Goal: Find specific page/section: Find specific page/section

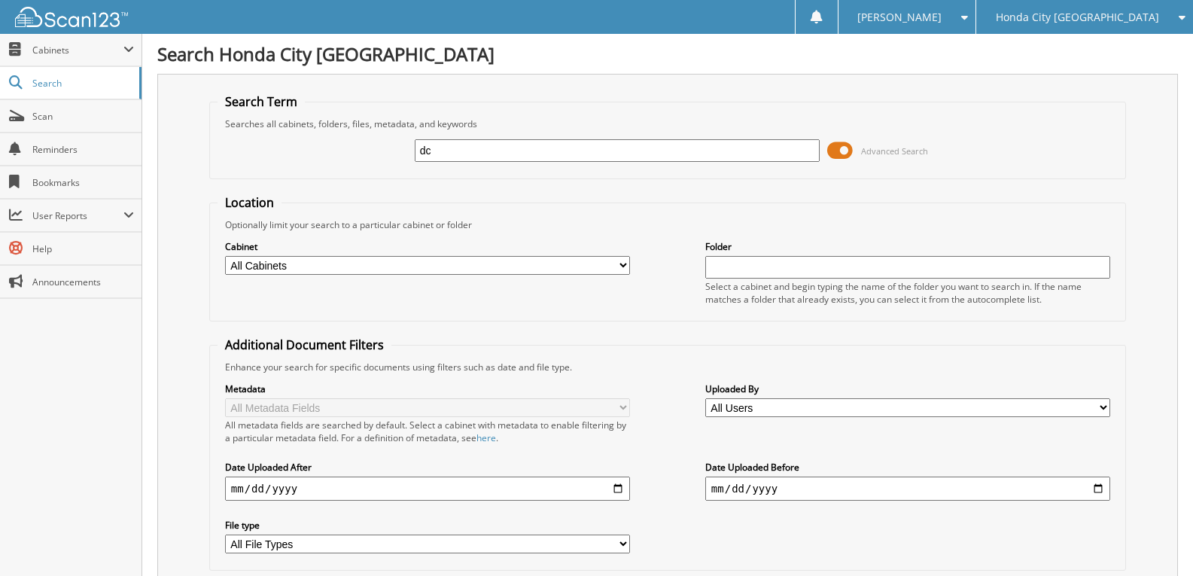
type input "d"
type input "DC20116A"
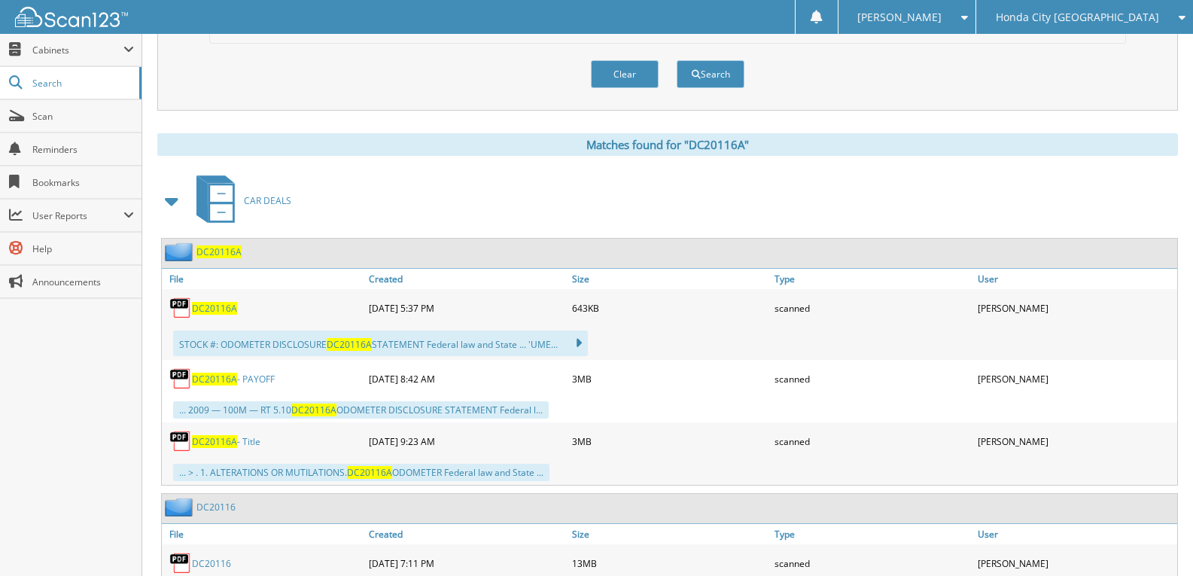
scroll to position [602, 0]
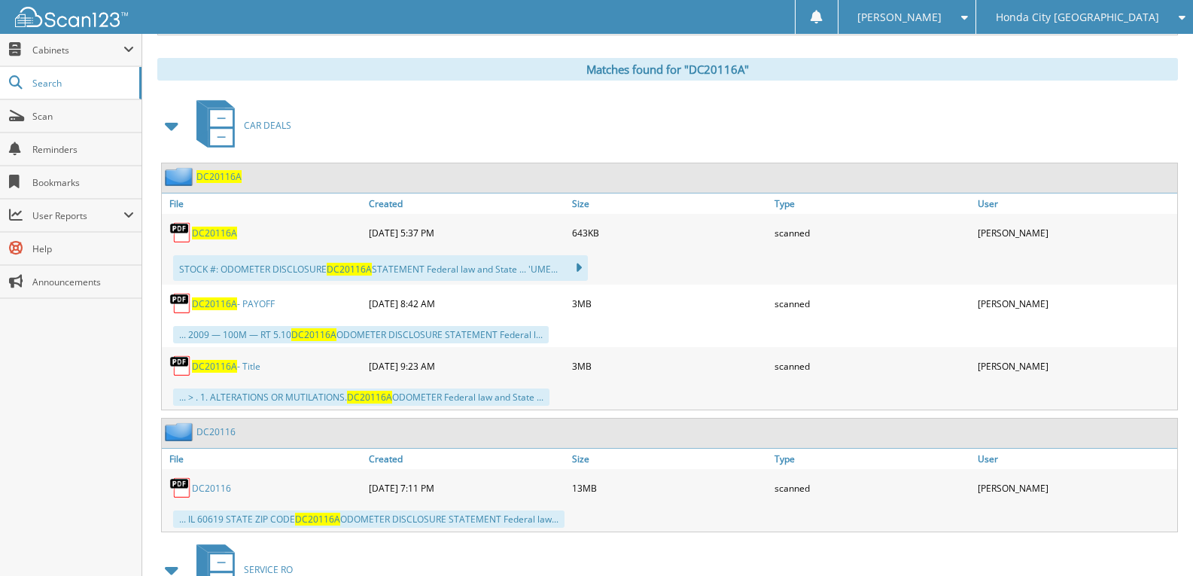
click at [219, 369] on span "DC20116A" at bounding box center [214, 366] width 45 height 13
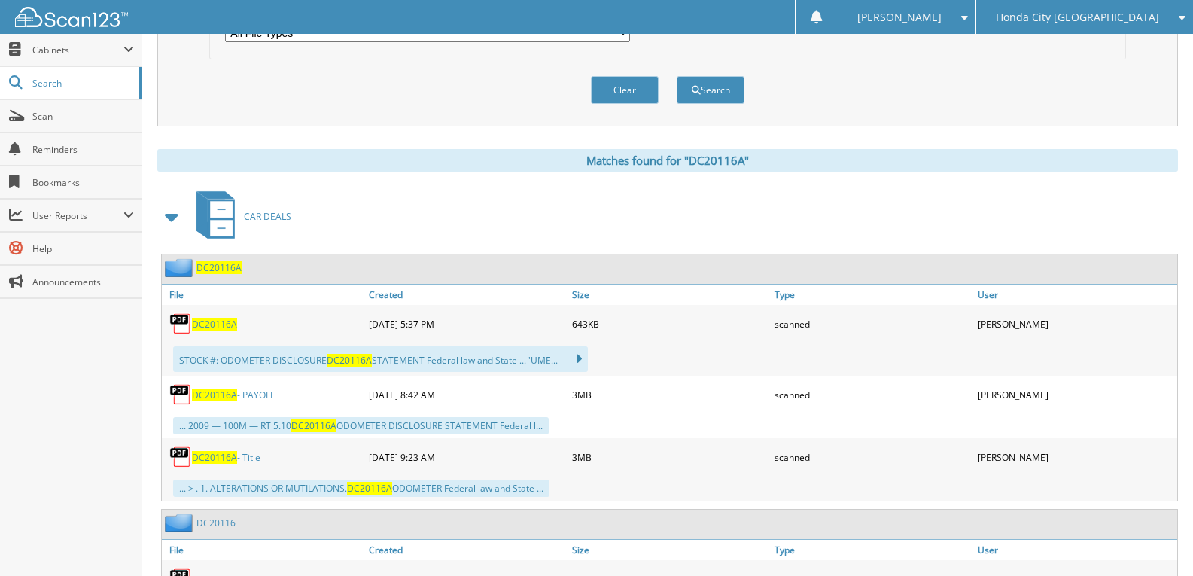
scroll to position [576, 0]
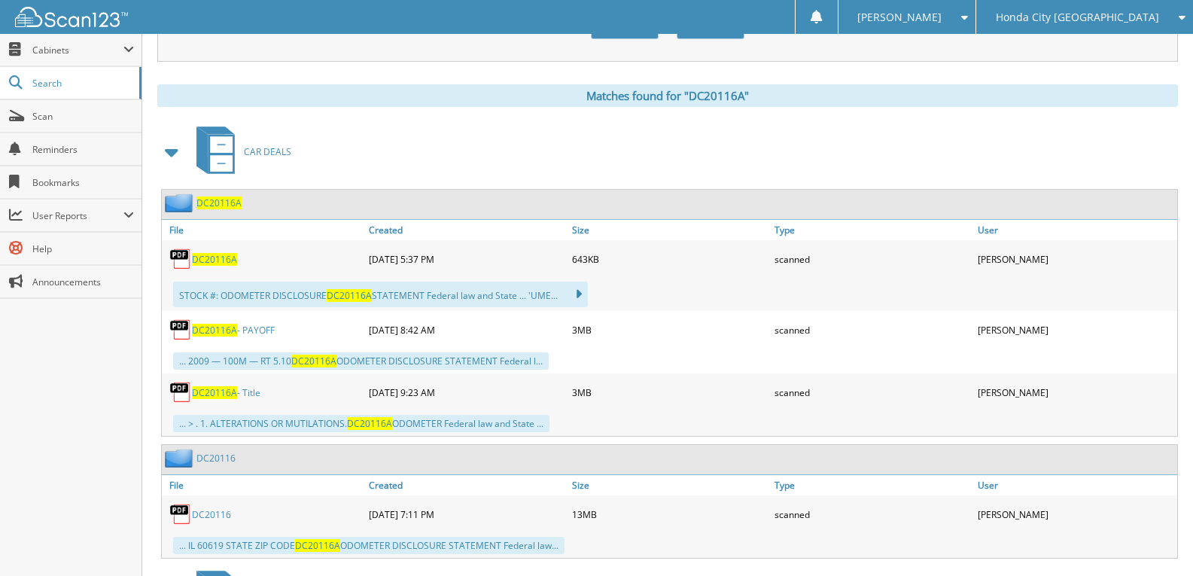
click at [217, 394] on span "DC20116A" at bounding box center [214, 392] width 45 height 13
